Goal: Information Seeking & Learning: Learn about a topic

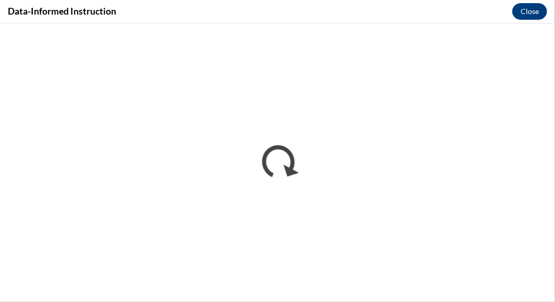
scroll to position [511, 0]
drag, startPoint x: 552, startPoint y: 244, endPoint x: 412, endPoint y: 8, distance: 274.3
click at [412, 8] on div "Data-Informed Instruction Close" at bounding box center [277, 11] width 555 height 23
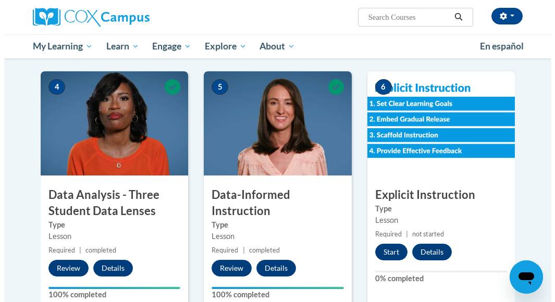
scroll to position [455, 0]
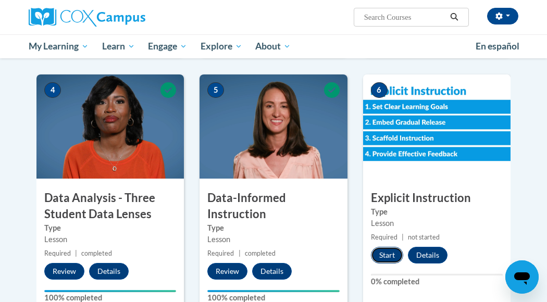
click at [389, 257] on button "Start" at bounding box center [387, 255] width 32 height 17
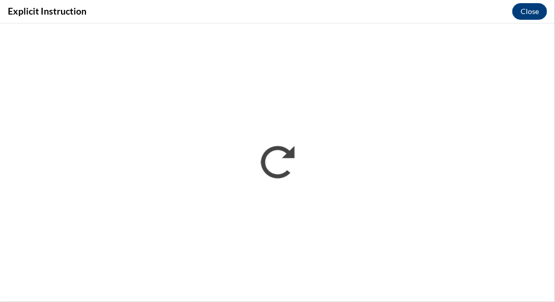
scroll to position [0, 0]
